Goal: Task Accomplishment & Management: Use online tool/utility

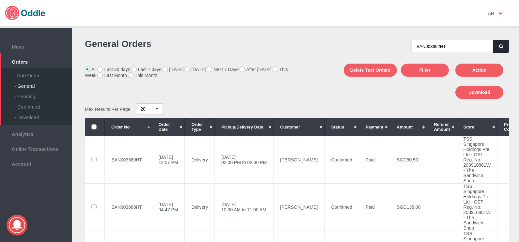
type input "SAN003692HT"
click at [499, 48] on icon "button" at bounding box center [501, 46] width 4 height 4
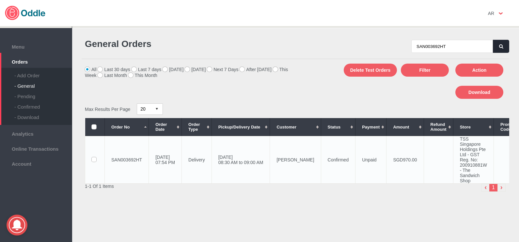
click at [129, 161] on td "SAN003692HT" at bounding box center [127, 159] width 44 height 47
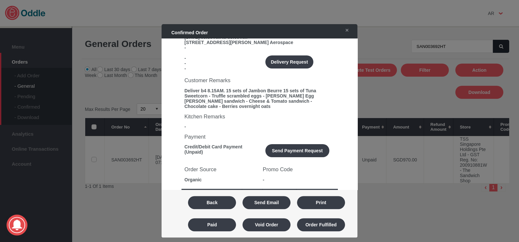
scroll to position [245, 0]
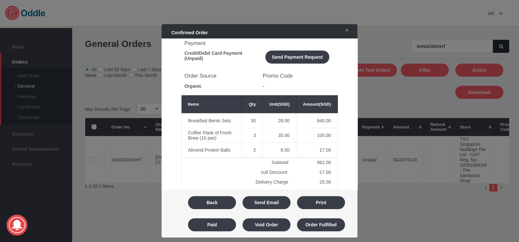
click at [334, 200] on button "Print" at bounding box center [321, 202] width 48 height 13
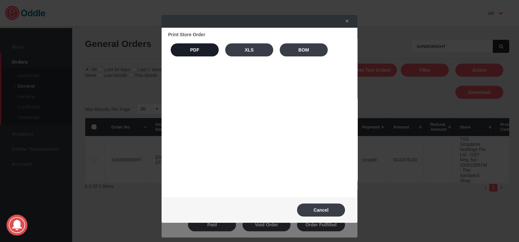
click at [193, 49] on button "PDF" at bounding box center [195, 49] width 48 height 13
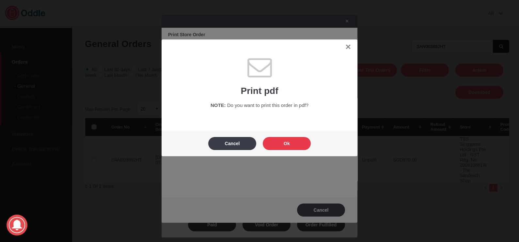
click at [276, 142] on button "Ok" at bounding box center [287, 143] width 48 height 13
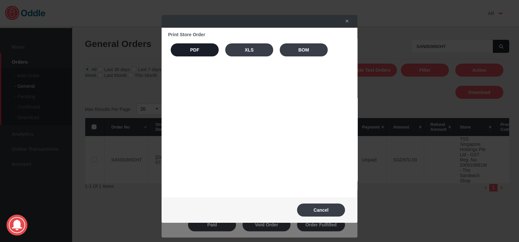
click at [193, 52] on button "PDF" at bounding box center [195, 49] width 48 height 13
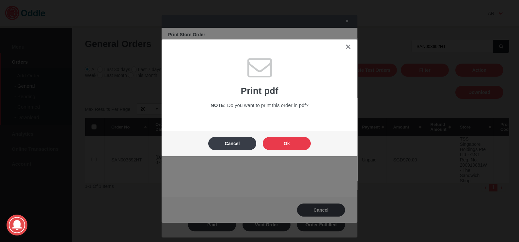
click at [278, 144] on button "Ok" at bounding box center [287, 143] width 48 height 13
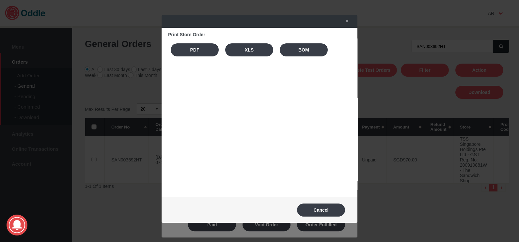
click at [212, 87] on div "Print Store Order PDF XLS BOM" at bounding box center [260, 113] width 196 height 170
click at [349, 22] on link "✕" at bounding box center [346, 21] width 14 height 12
